Goal: Information Seeking & Learning: Learn about a topic

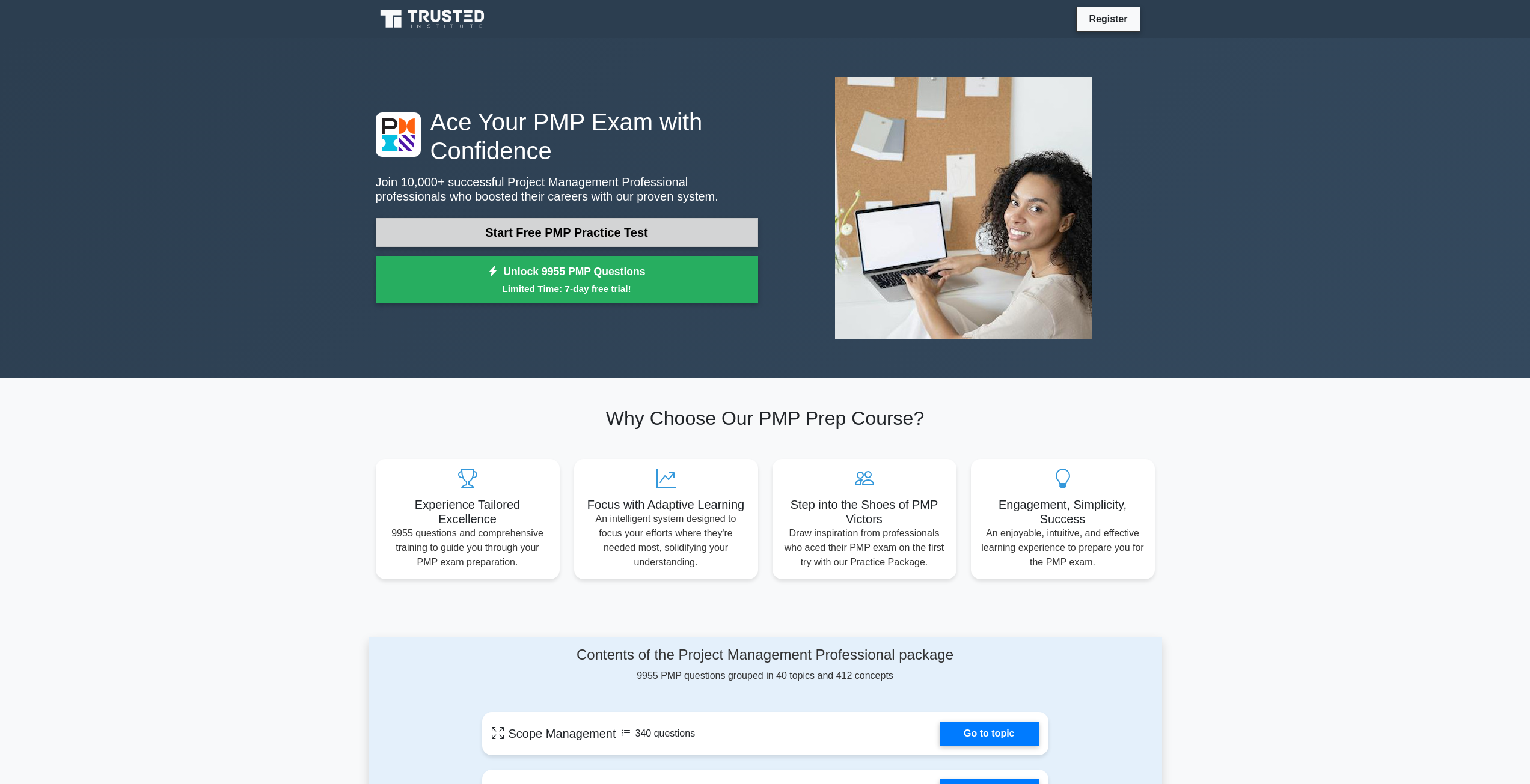
drag, startPoint x: 0, startPoint y: 0, endPoint x: 542, endPoint y: 235, distance: 590.8
click at [542, 235] on link "Start Free PMP Practice Test" at bounding box center [566, 232] width 382 height 29
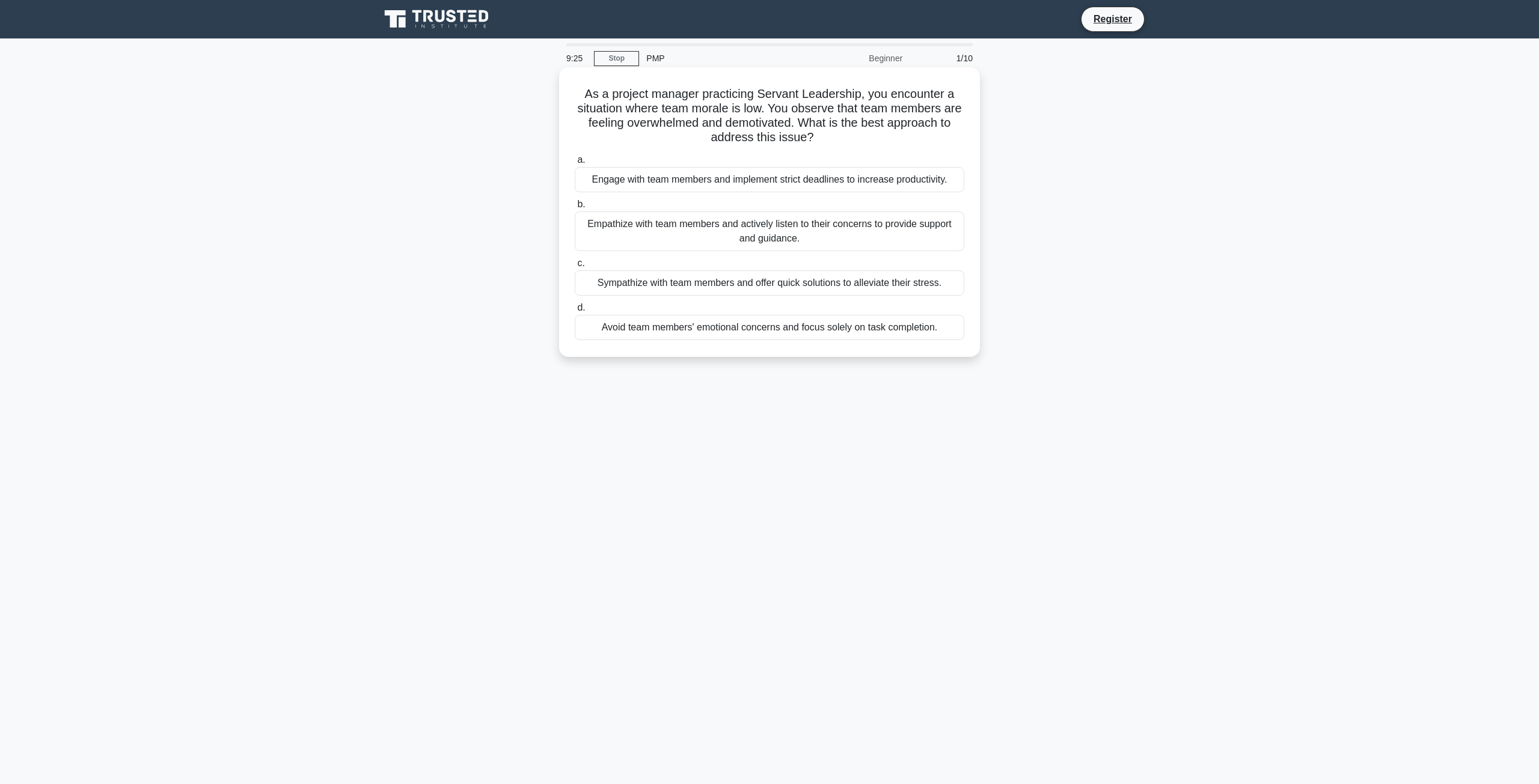
drag, startPoint x: 622, startPoint y: 238, endPoint x: 623, endPoint y: 229, distance: 9.1
click at [623, 236] on div "Empathize with team members and actively listen to their concerns to provide su…" at bounding box center [769, 231] width 390 height 39
click at [574, 209] on input "b. Empathize with team members and actively listen to their concerns to provide…" at bounding box center [574, 204] width 0 height 8
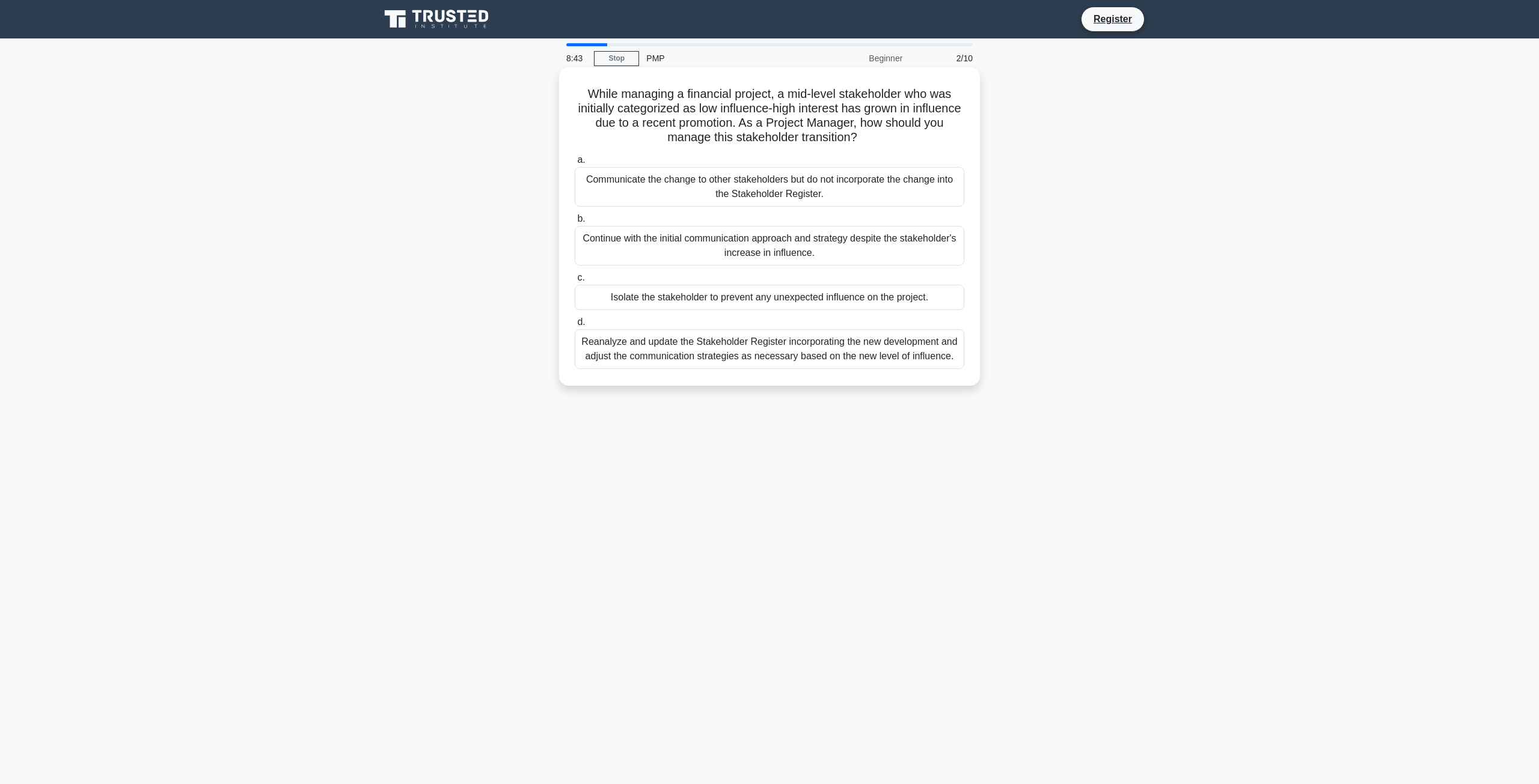
click at [761, 340] on div "Reanalyze and update the Stakeholder Register incorporating the new development…" at bounding box center [769, 349] width 390 height 39
click at [574, 326] on input "d. Reanalyze and update the Stakeholder Register incorporating the new developm…" at bounding box center [574, 322] width 0 height 8
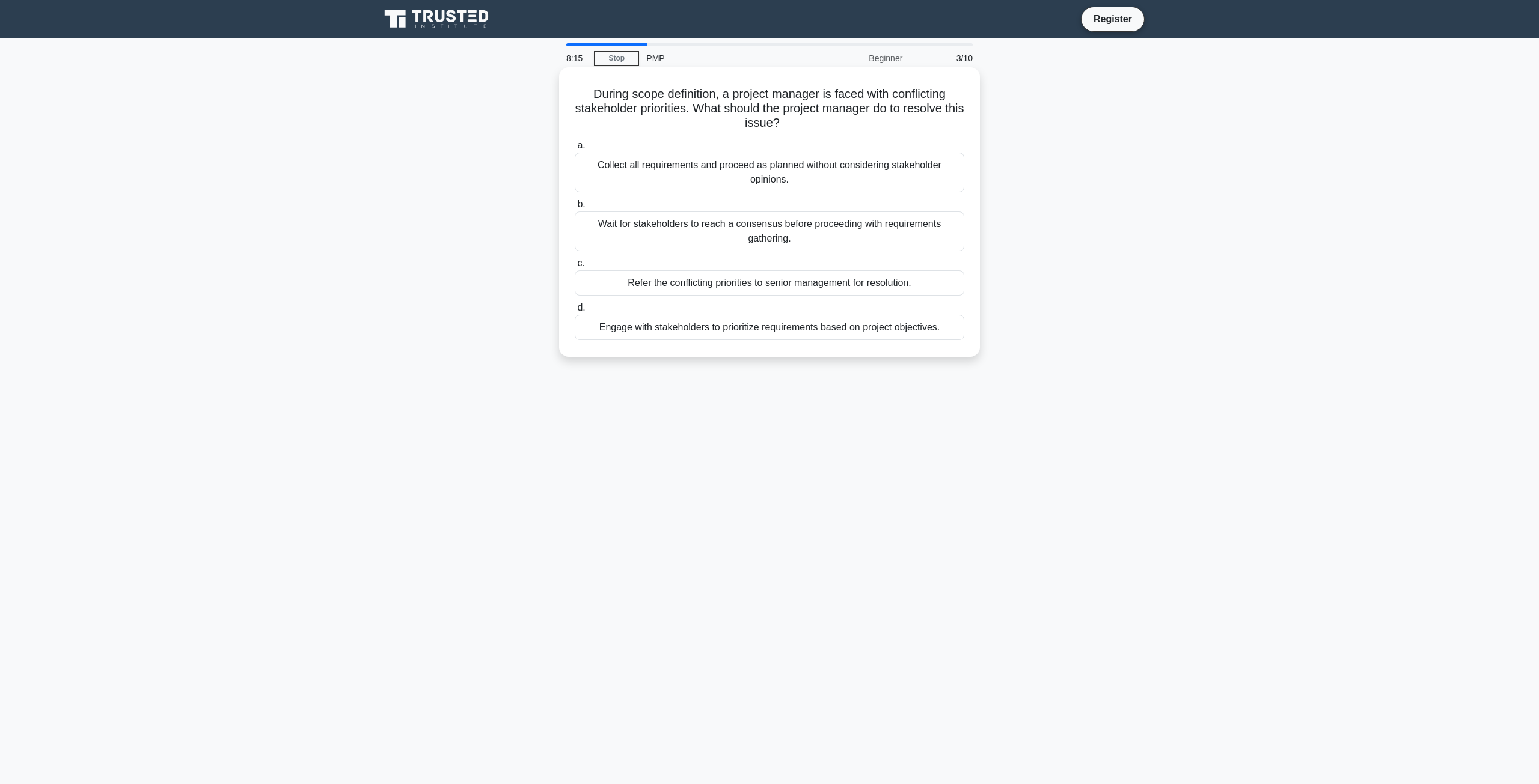
click at [694, 321] on div "Engage with stakeholders to prioritize requirements based on project objectives." at bounding box center [769, 327] width 390 height 25
click at [574, 312] on input "d. Engage with stakeholders to prioritize requirements based on project objecti…" at bounding box center [574, 308] width 0 height 8
click at [878, 285] on div "Integrate electromagnetic compatibility testing into the quality control process" at bounding box center [769, 282] width 390 height 25
click at [574, 267] on input "c. Integrate electromagnetic compatibility testing into the quality control pro…" at bounding box center [574, 263] width 0 height 8
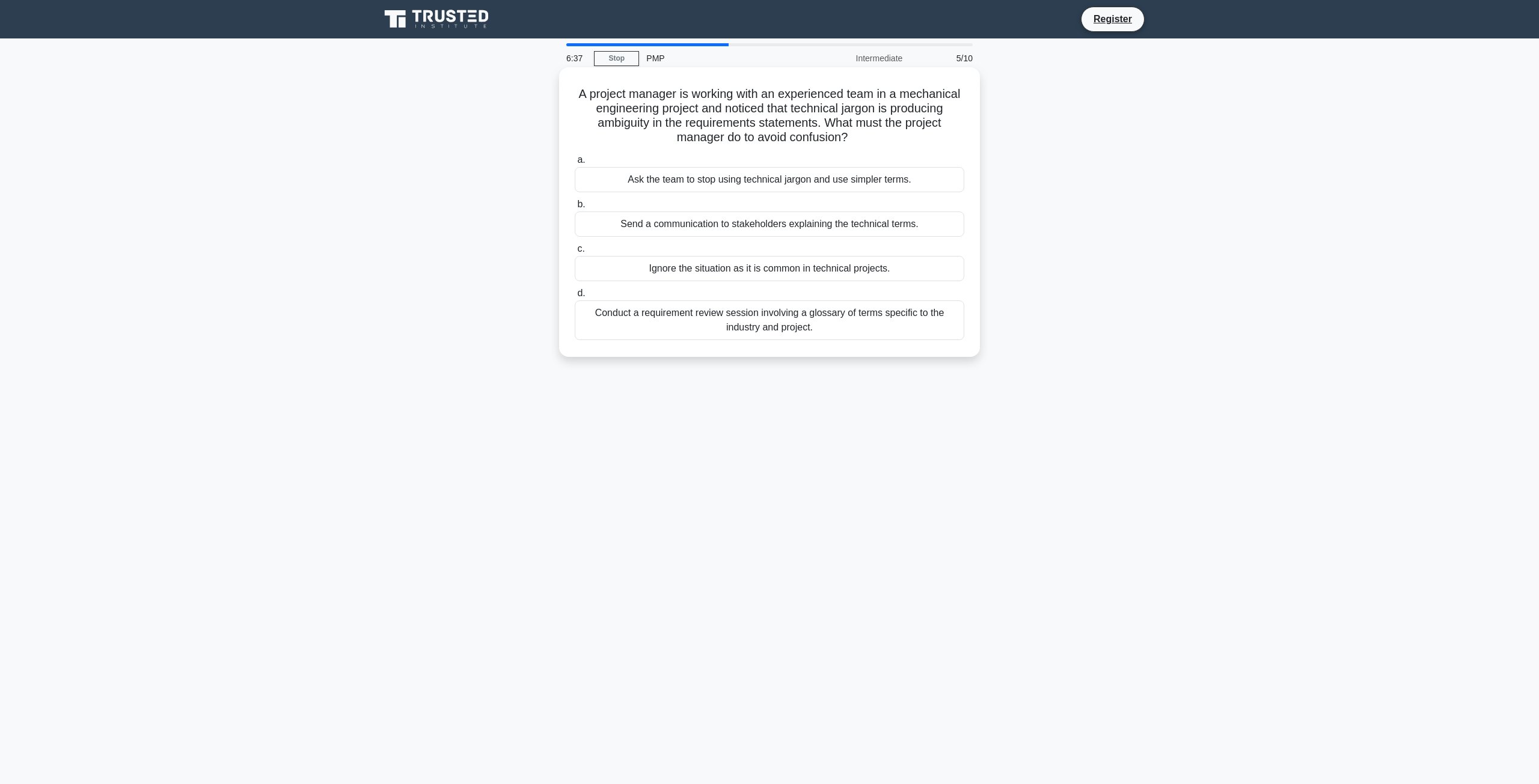
click at [816, 330] on div "Conduct a requirement review session involving a glossary of terms specific to …" at bounding box center [769, 320] width 390 height 39
click at [574, 297] on input "d. Conduct a requirement review session involving a glossary of terms specific …" at bounding box center [574, 294] width 0 height 8
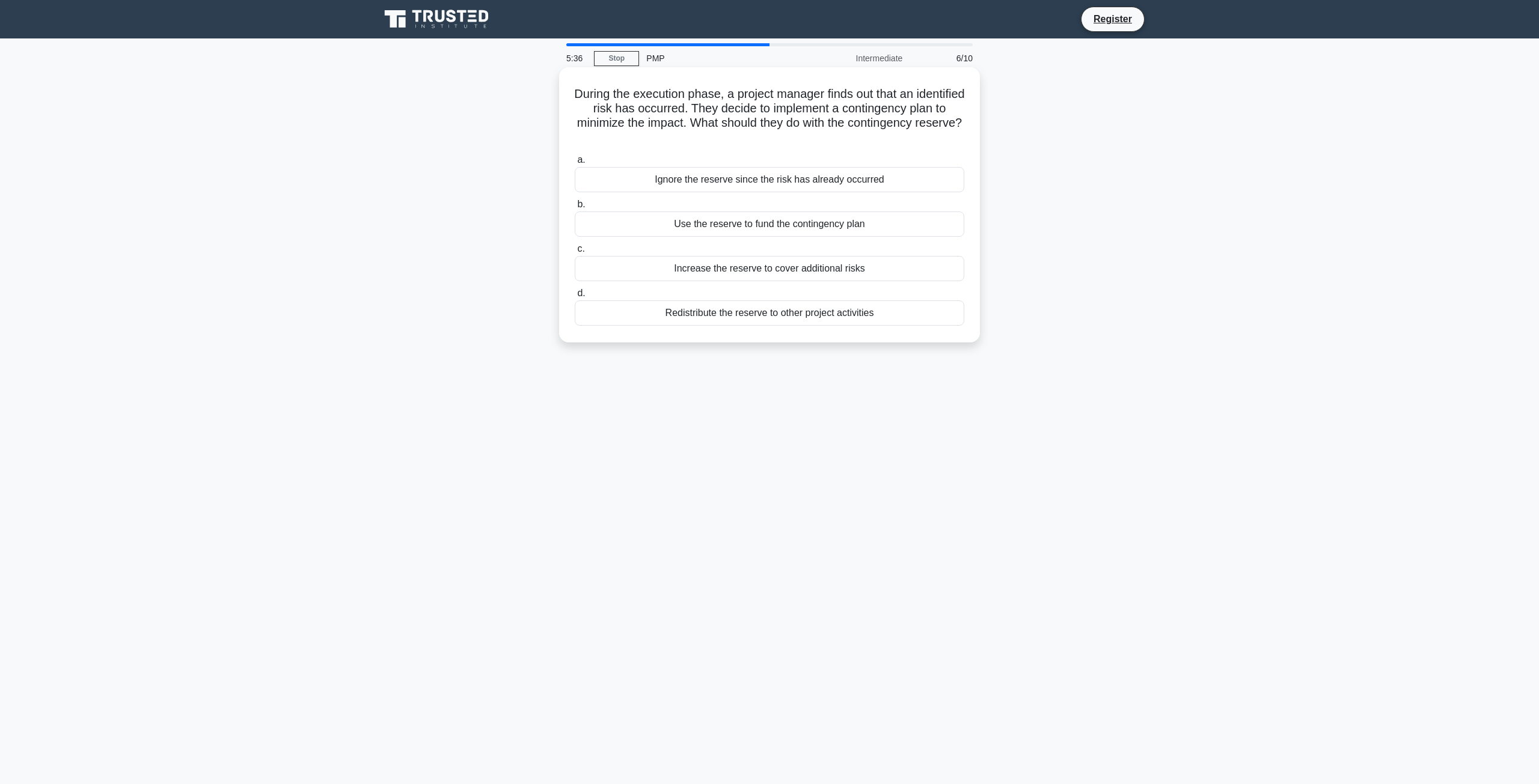
click at [875, 222] on div "Use the reserve to fund the contingency plan" at bounding box center [769, 224] width 390 height 25
click at [574, 209] on input "b. Use the reserve to fund the contingency plan" at bounding box center [574, 204] width 0 height 8
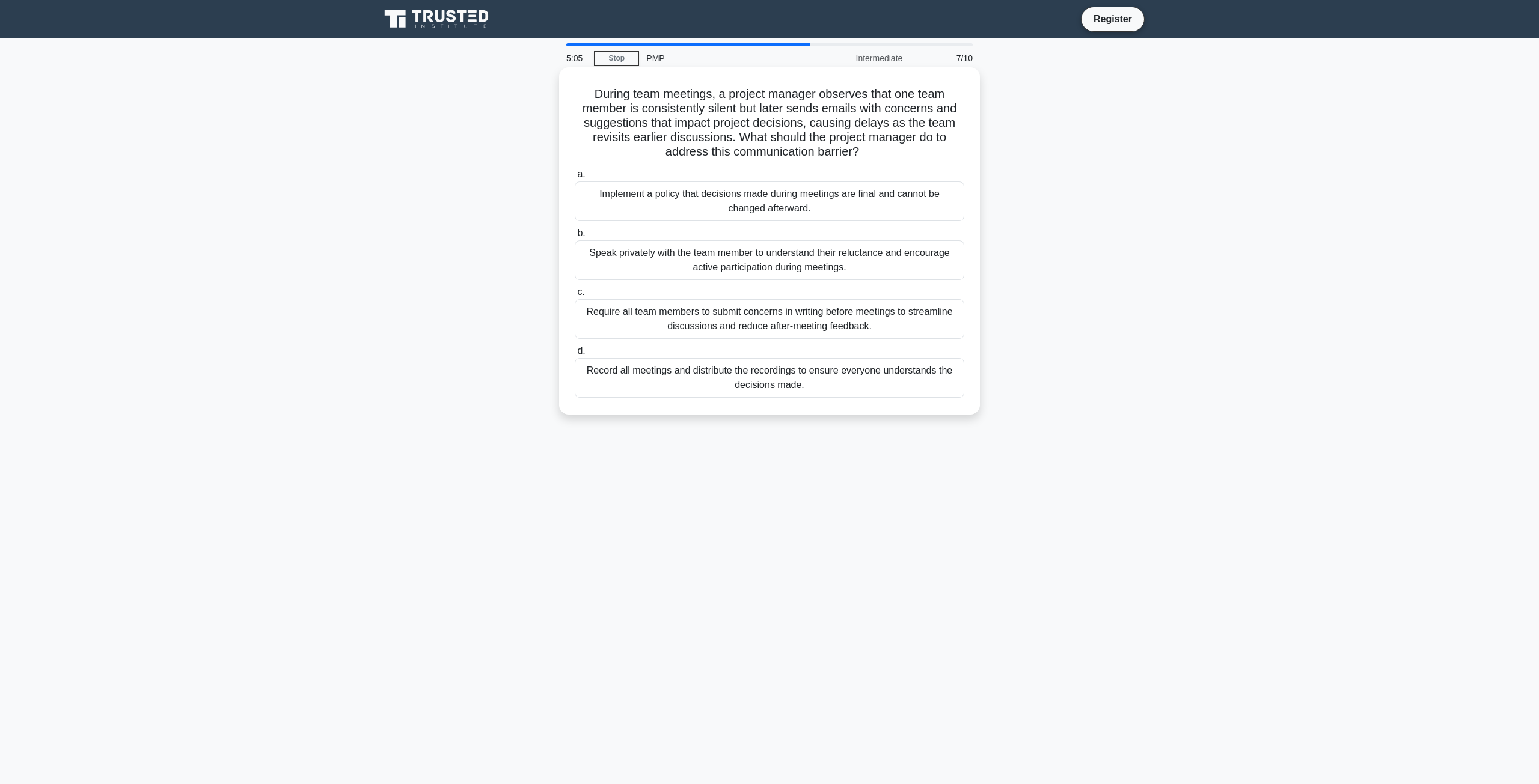
click at [915, 252] on div "Speak privately with the team member to understand their reluctance and encoura…" at bounding box center [769, 260] width 390 height 39
click at [574, 238] on input "b. Speak privately with the team member to understand their reluctance and enco…" at bounding box center [574, 233] width 0 height 8
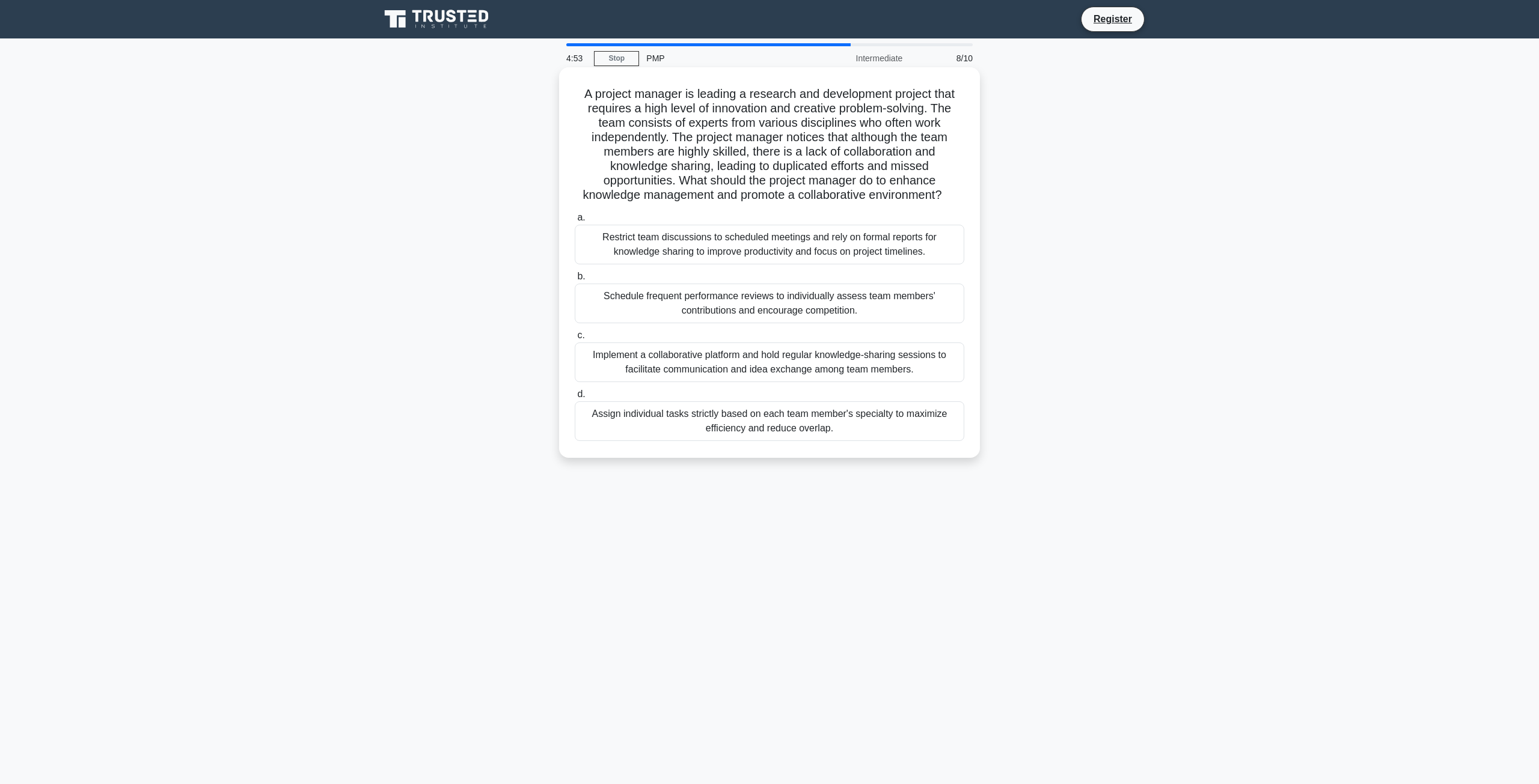
click at [896, 318] on div "Schedule frequent performance reviews to individually assess team members' cont…" at bounding box center [769, 303] width 390 height 39
click at [574, 281] on input "b. Schedule frequent performance reviews to individually assess team members' c…" at bounding box center [574, 276] width 0 height 8
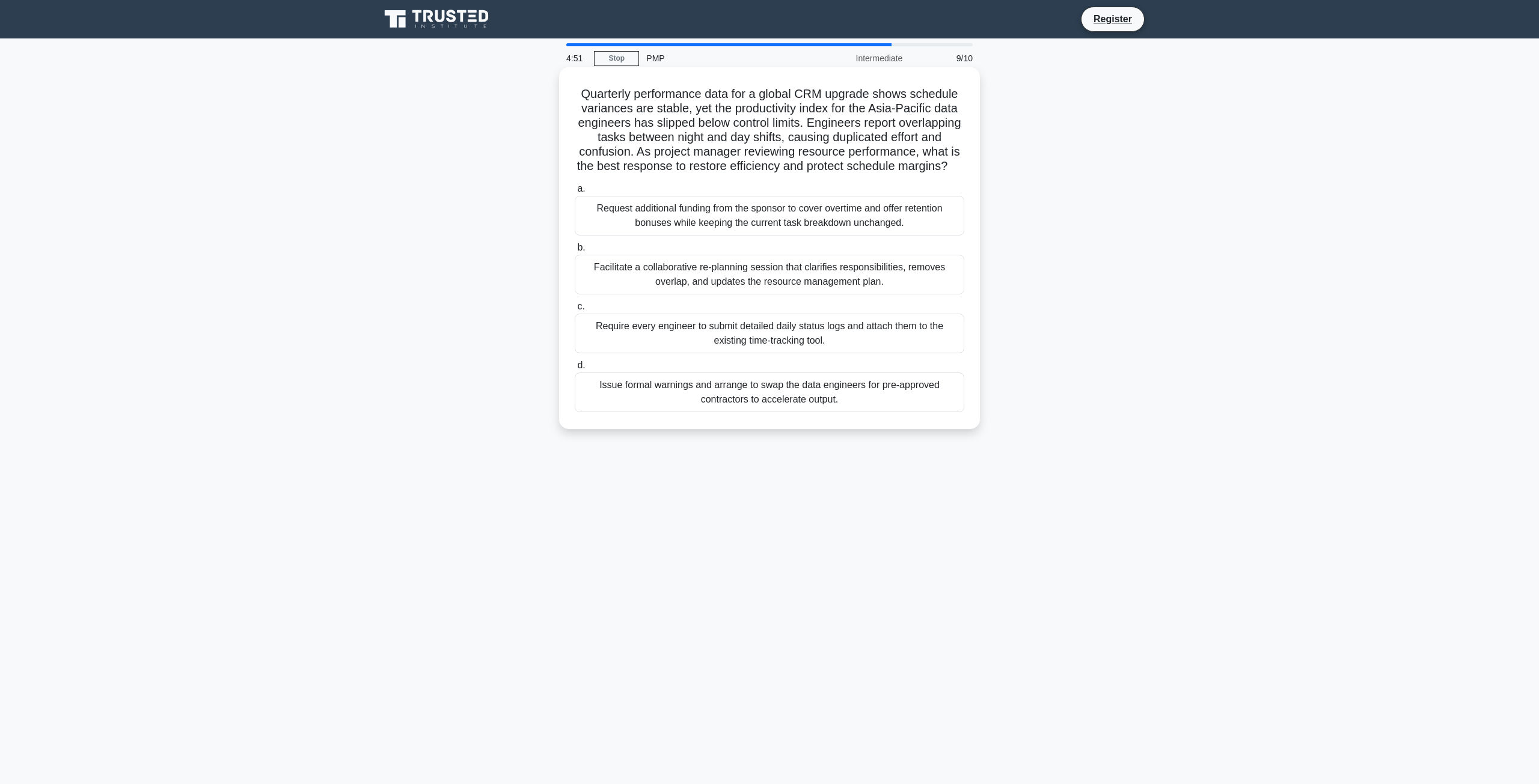
click at [847, 348] on div "Require every engineer to submit detailed daily status logs and attach them to …" at bounding box center [769, 334] width 390 height 39
click at [574, 311] on input "c. Require every engineer to submit detailed daily status logs and attach them …" at bounding box center [574, 306] width 0 height 8
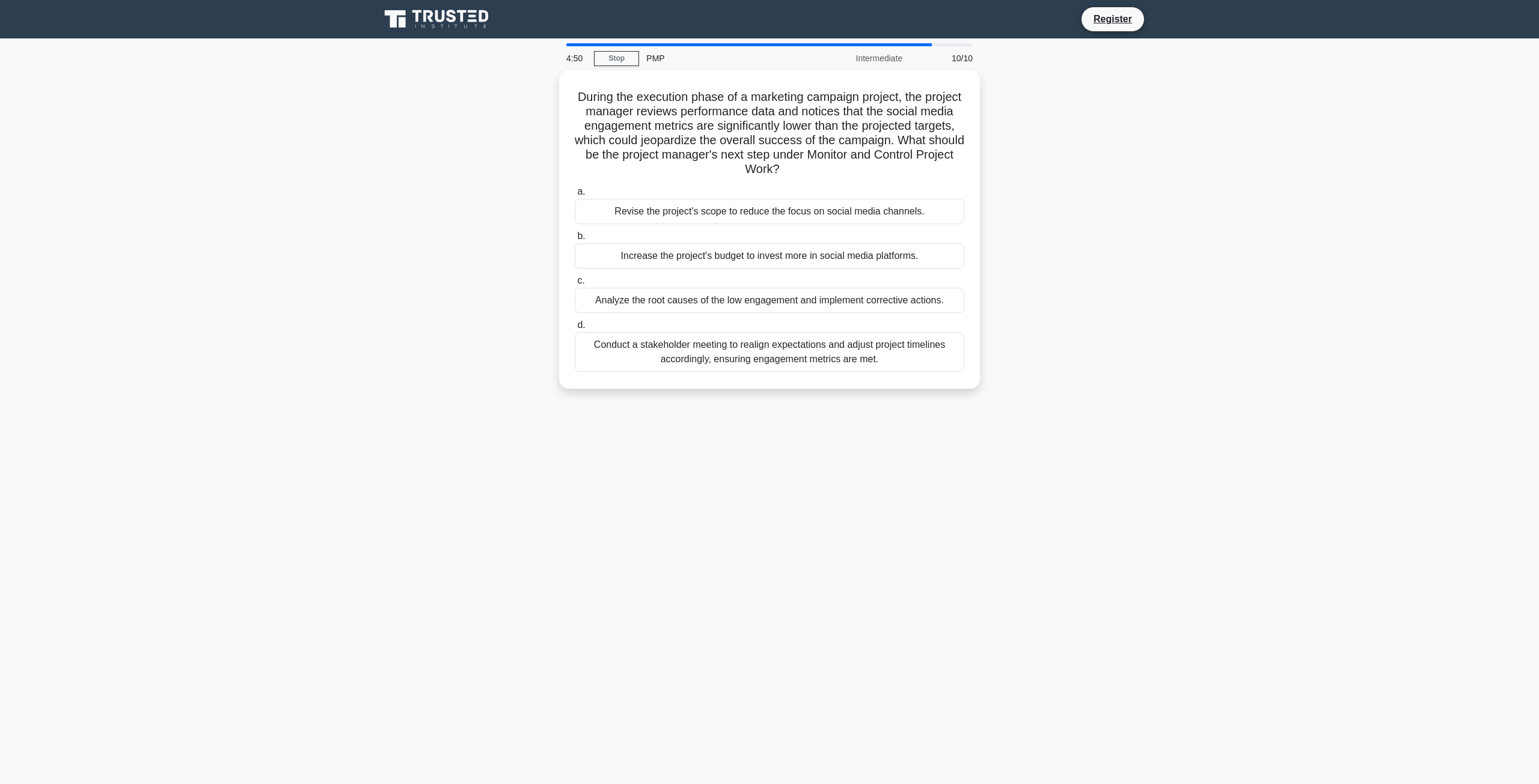
click at [864, 373] on div "During the execution phase of a marketing campaign project, the project manager…" at bounding box center [770, 230] width 411 height 309
click at [869, 354] on div "Conduct a stakeholder meeting to realign expectations and adjust project timeli…" at bounding box center [769, 349] width 390 height 39
click at [574, 326] on input "d. Conduct a stakeholder meeting to realign expectations and adjust project tim…" at bounding box center [574, 322] width 0 height 8
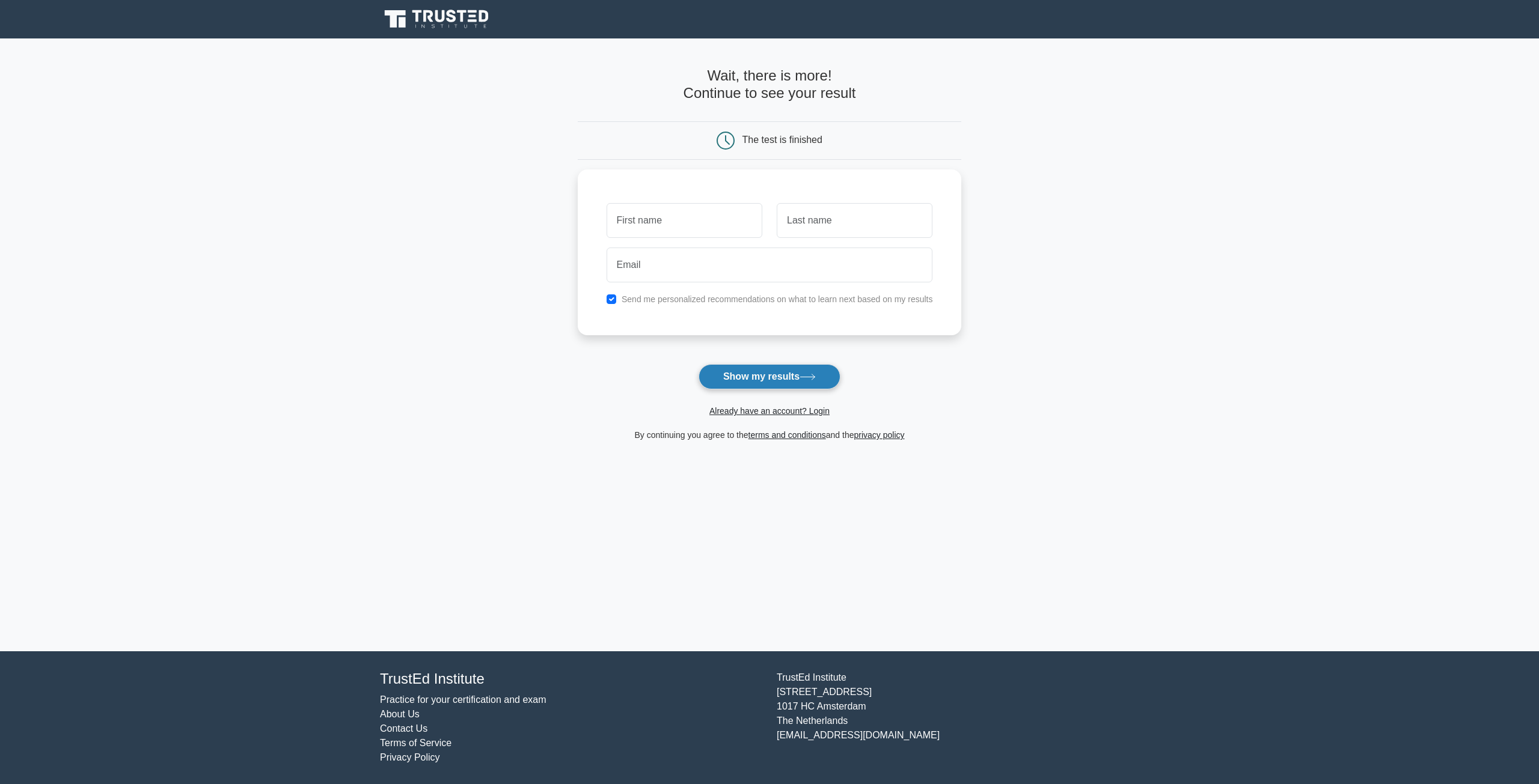
click at [774, 375] on button "Show my results" at bounding box center [770, 377] width 142 height 25
